Goal: Information Seeking & Learning: Find specific fact

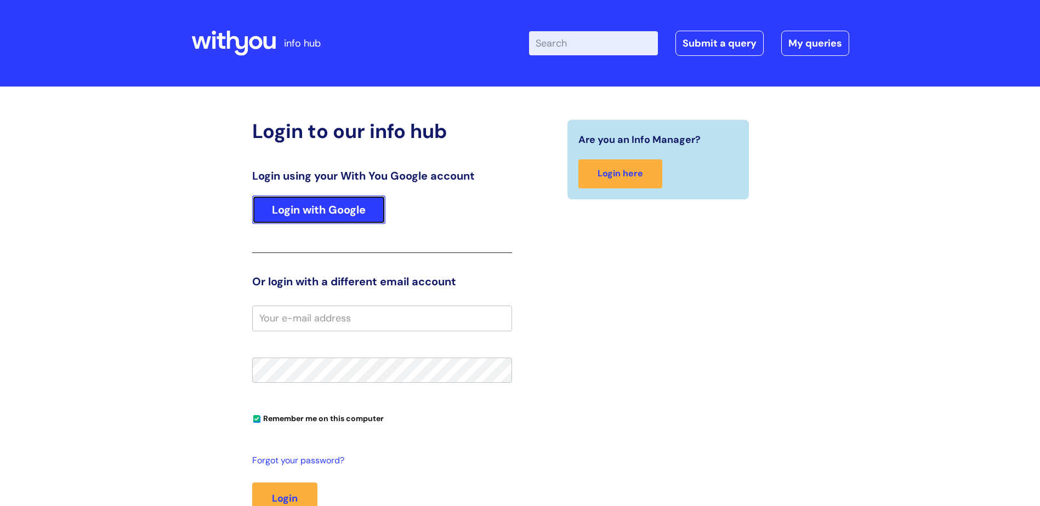
drag, startPoint x: 0, startPoint y: 0, endPoint x: 321, endPoint y: 207, distance: 382.2
click at [321, 208] on link "Login with Google" at bounding box center [318, 210] width 133 height 29
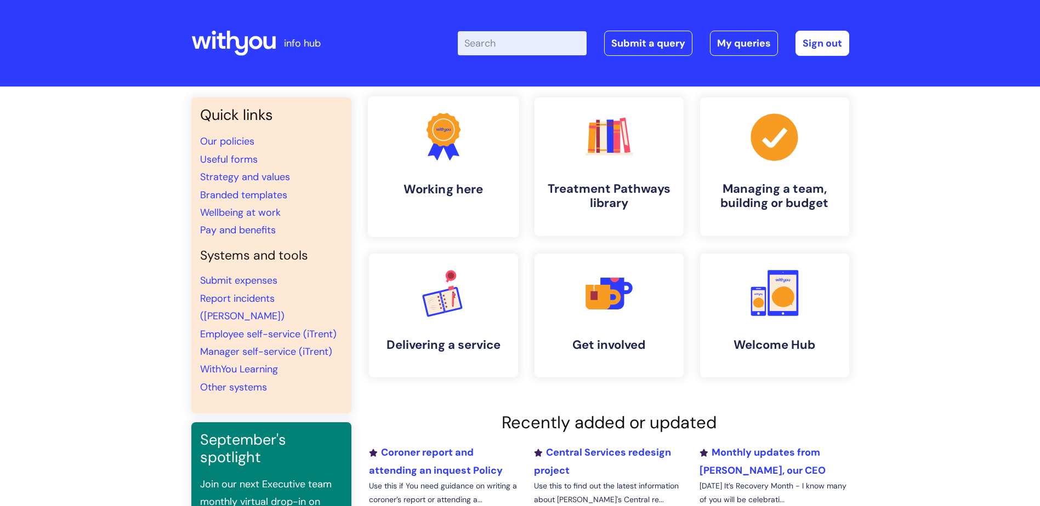
click at [451, 186] on h4 "Working here" at bounding box center [444, 189] width 134 height 15
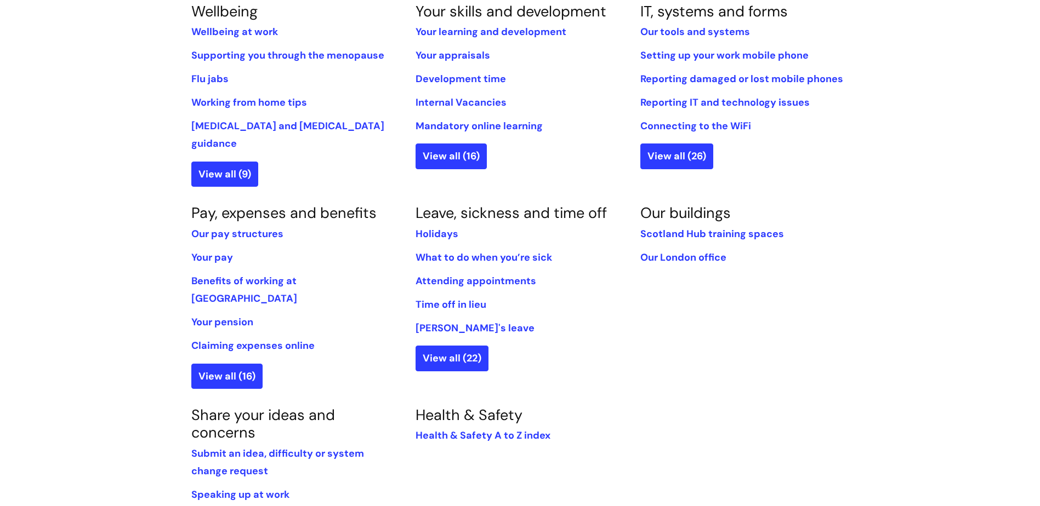
scroll to position [493, 0]
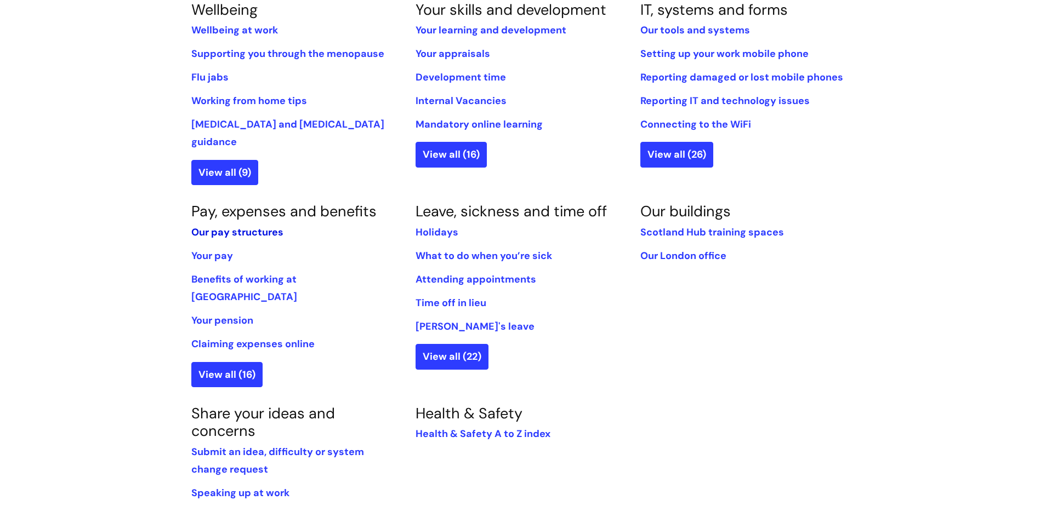
click at [237, 226] on link "Our pay structures" at bounding box center [237, 232] width 92 height 13
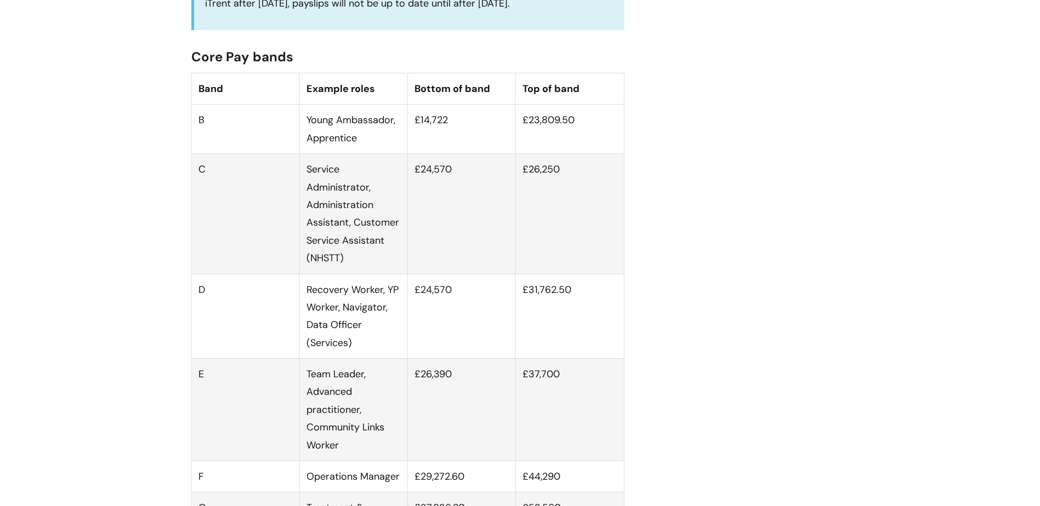
scroll to position [658, 0]
